Goal: Task Accomplishment & Management: Use online tool/utility

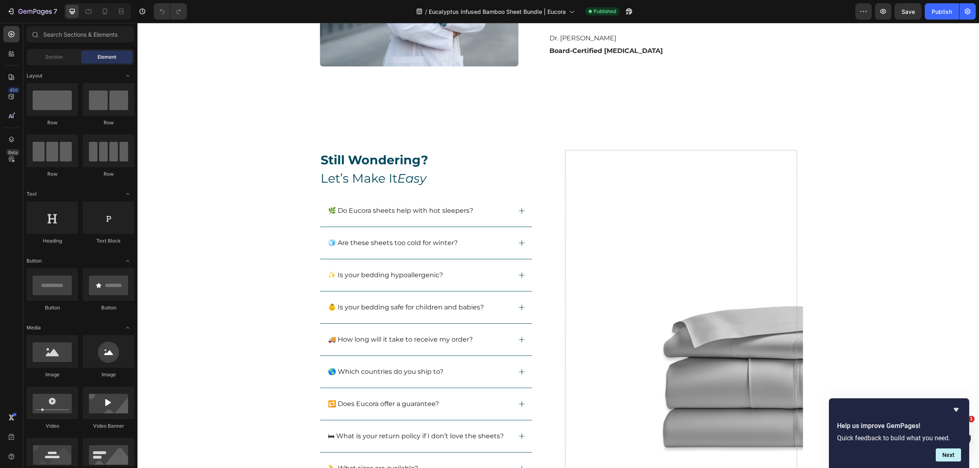
scroll to position [2869, 0]
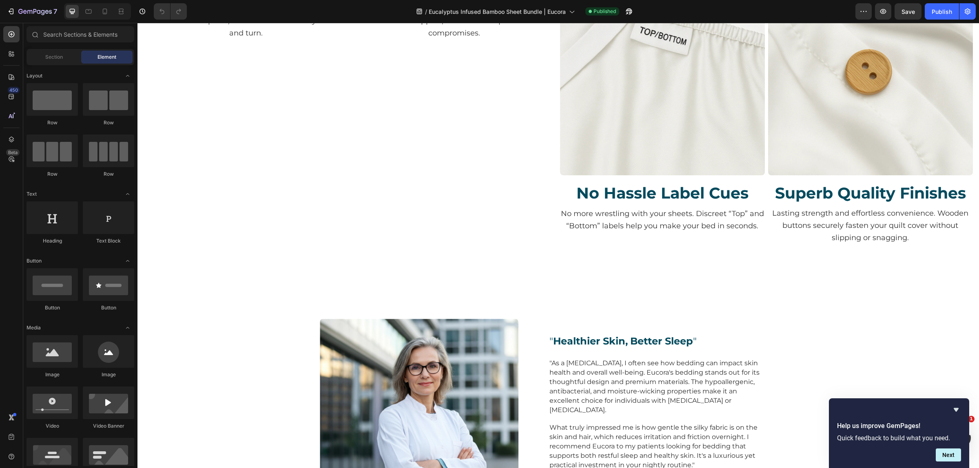
scroll to position [2445, 0]
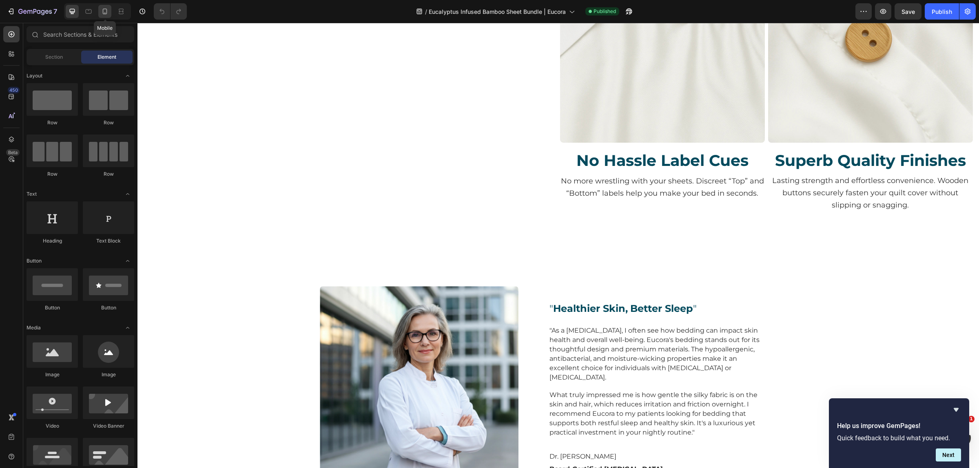
click at [108, 9] on icon at bounding box center [105, 11] width 8 height 8
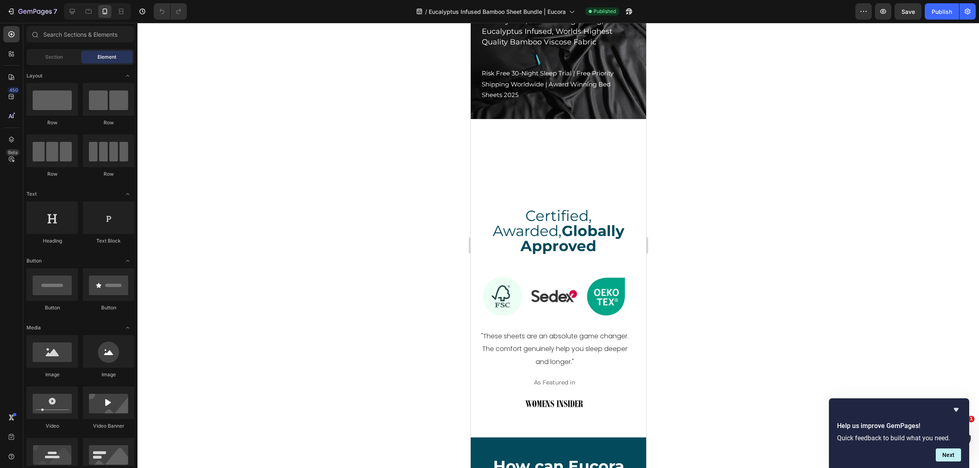
scroll to position [309, 0]
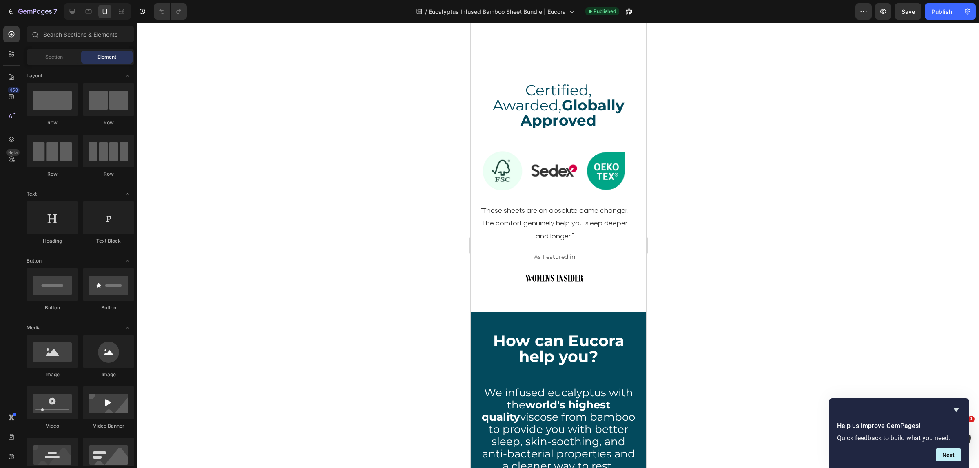
drag, startPoint x: 643, startPoint y: 144, endPoint x: 1117, endPoint y: 91, distance: 477.8
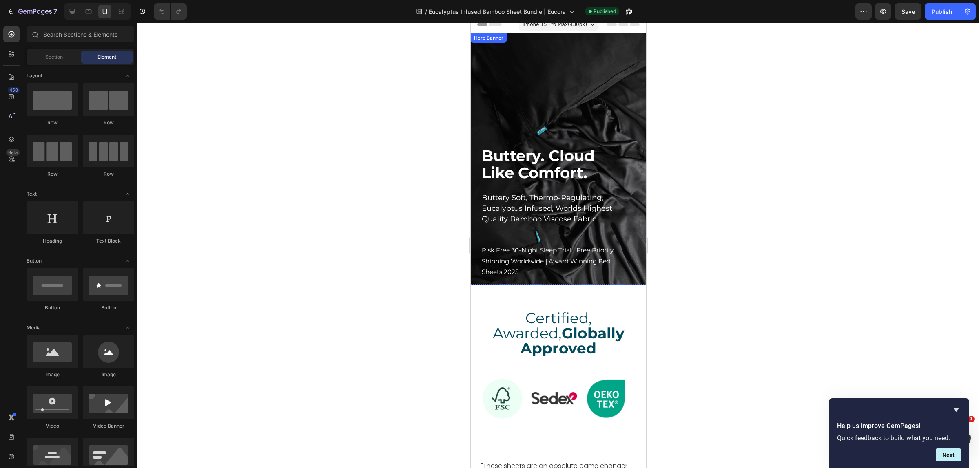
scroll to position [0, 0]
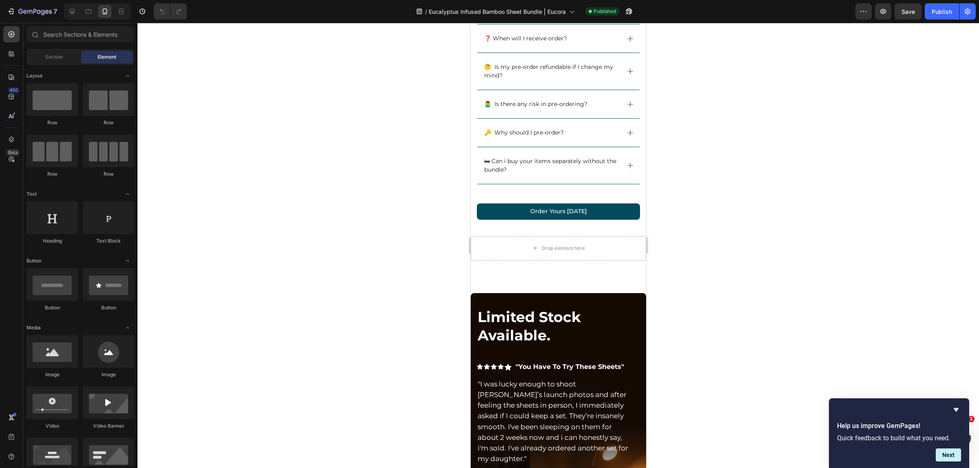
drag, startPoint x: 641, startPoint y: 47, endPoint x: 1116, endPoint y: 356, distance: 566.8
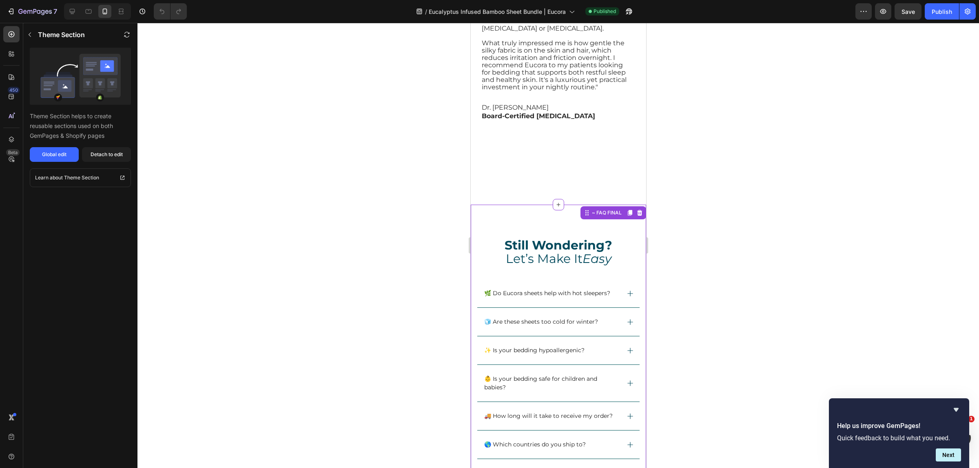
scroll to position [4773, 0]
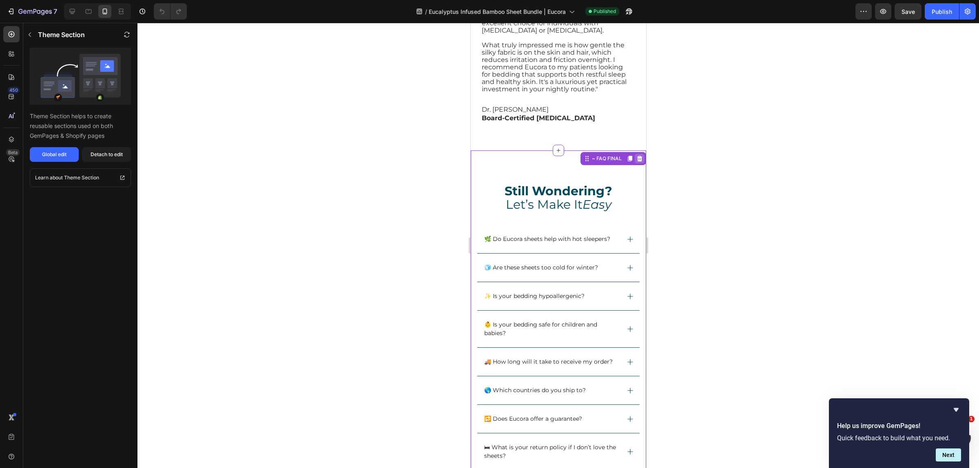
click at [637, 156] on icon at bounding box center [639, 159] width 5 height 6
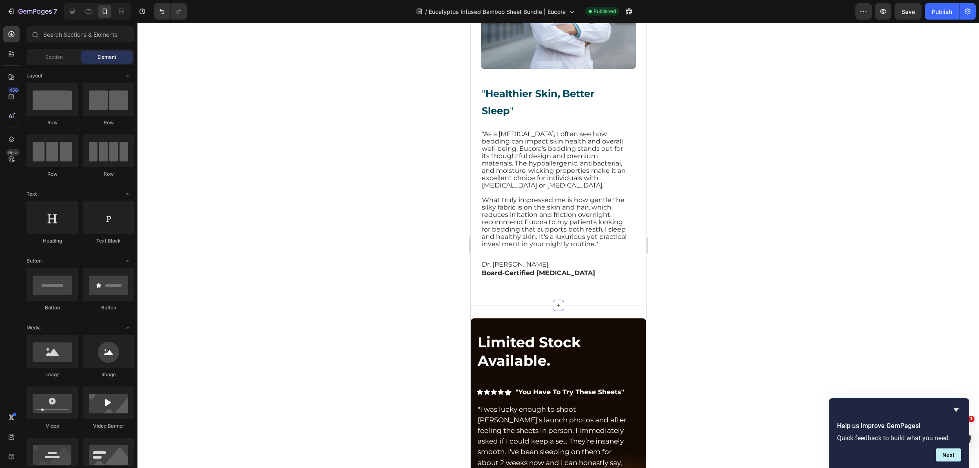
scroll to position [4518, 0]
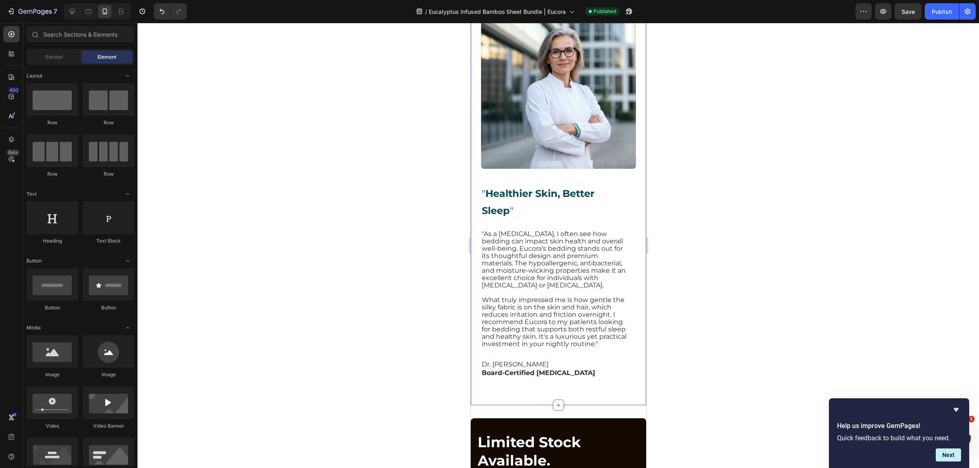
click at [615, 196] on h2 "" Healthier Skin, Better Sleep "" at bounding box center [554, 201] width 147 height 36
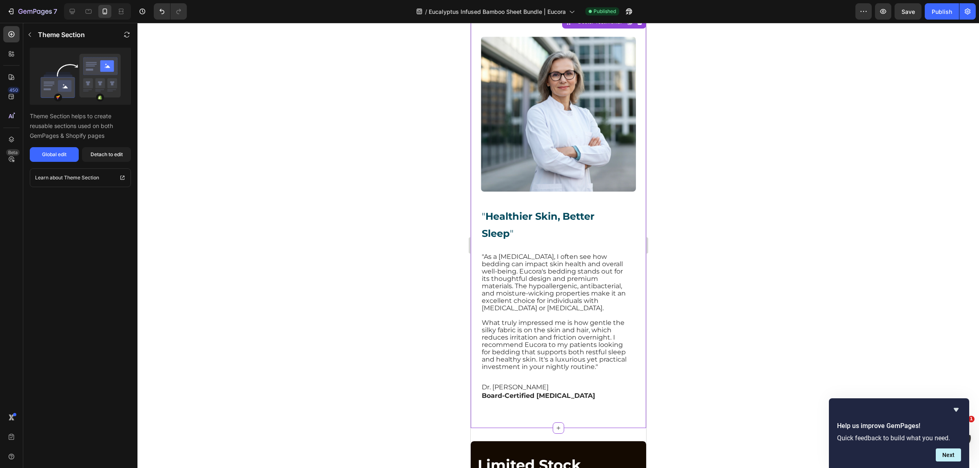
scroll to position [4064, 0]
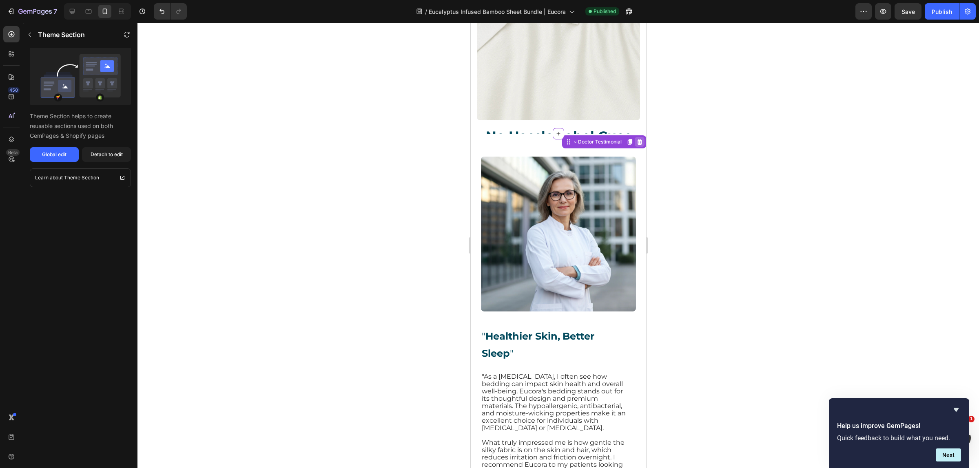
click at [637, 142] on icon at bounding box center [639, 142] width 5 height 6
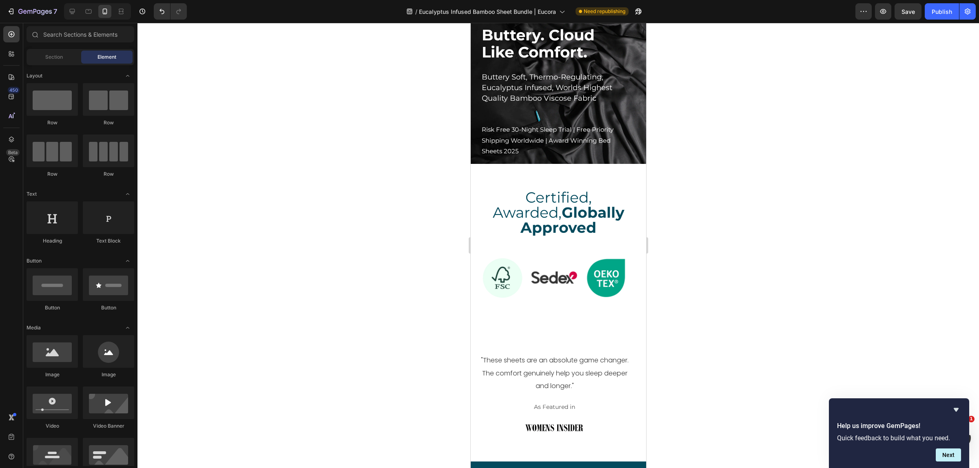
scroll to position [0, 0]
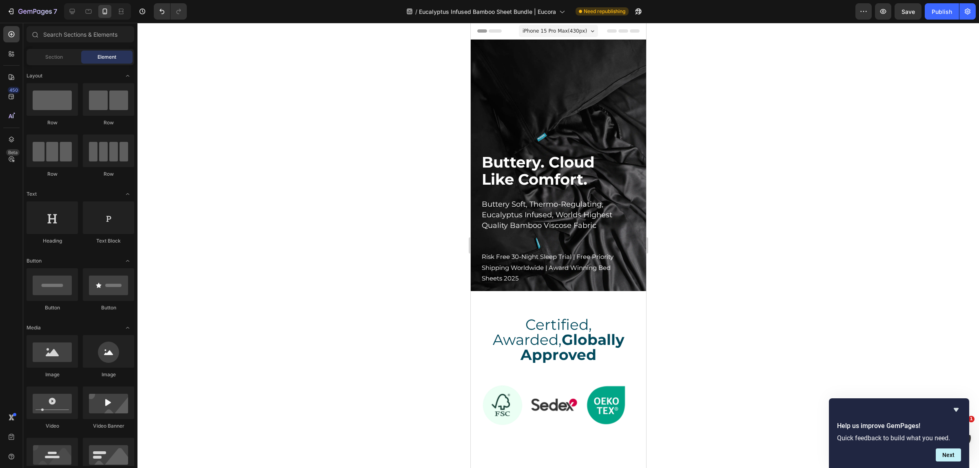
drag, startPoint x: 642, startPoint y: 332, endPoint x: 1131, endPoint y: 51, distance: 564.6
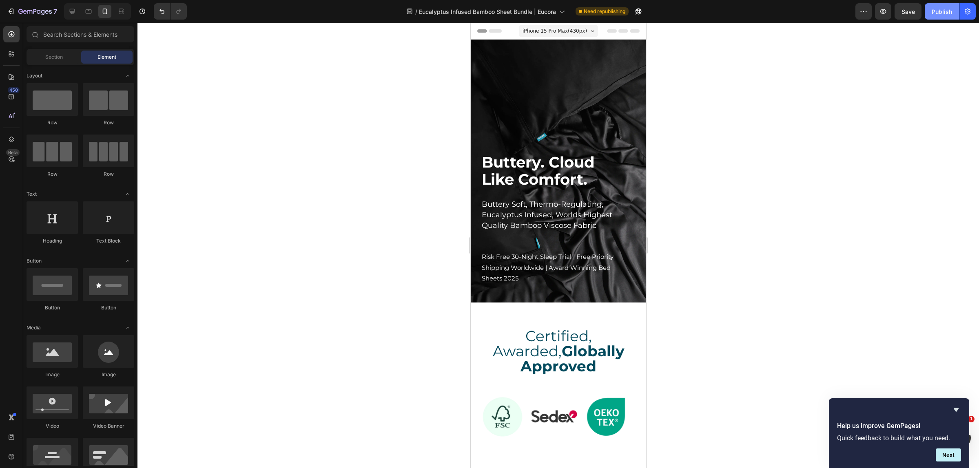
click at [942, 10] on div "Publish" at bounding box center [942, 11] width 20 height 9
click at [71, 10] on icon at bounding box center [72, 11] width 8 height 8
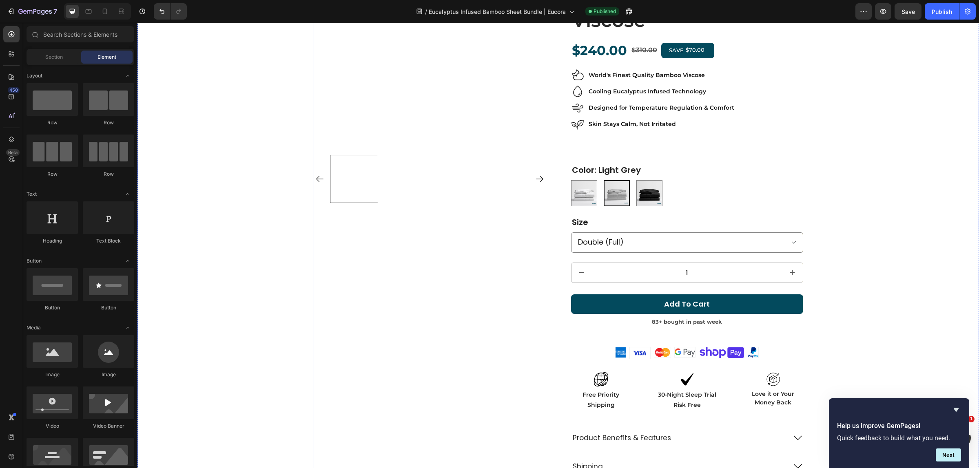
scroll to position [3748, 0]
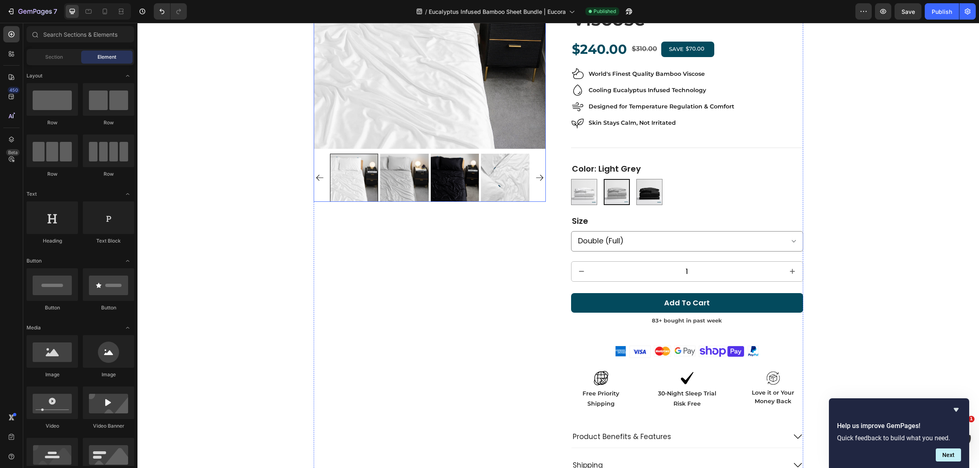
click at [392, 191] on img at bounding box center [404, 178] width 49 height 49
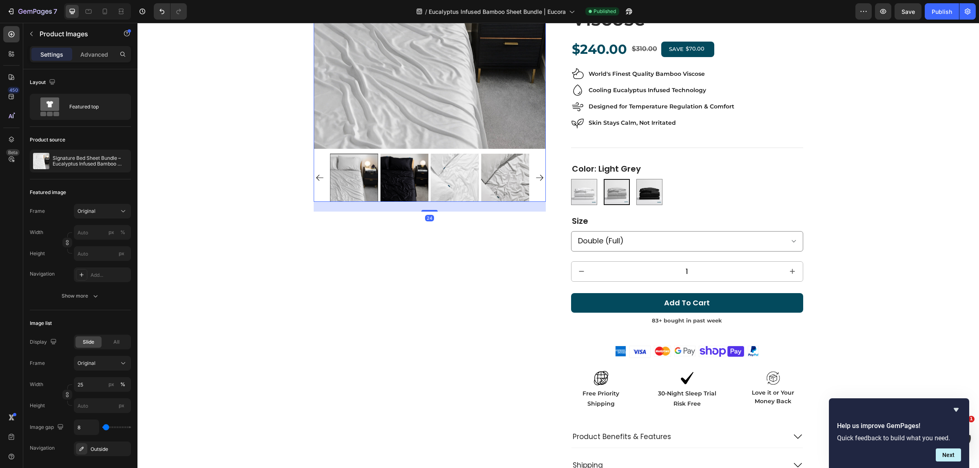
scroll to position [3391, 0]
